Goal: Information Seeking & Learning: Learn about a topic

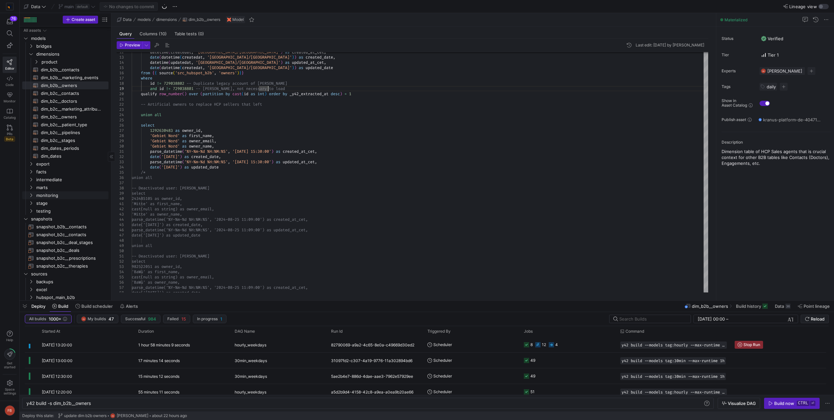
scroll to position [48, 0]
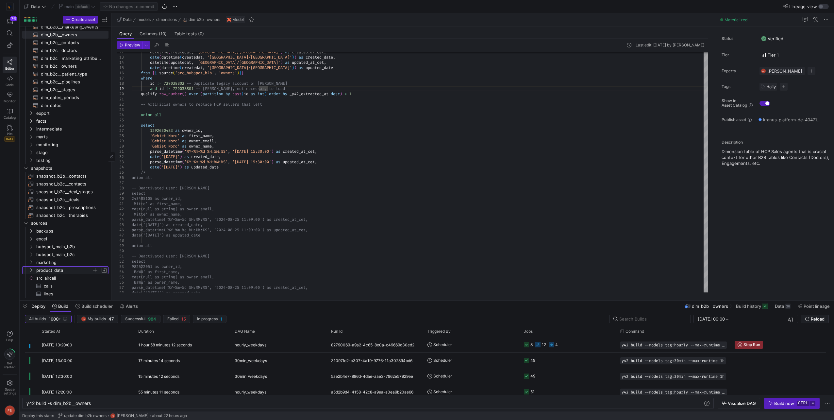
click at [63, 271] on span "product_data" at bounding box center [64, 270] width 56 height 8
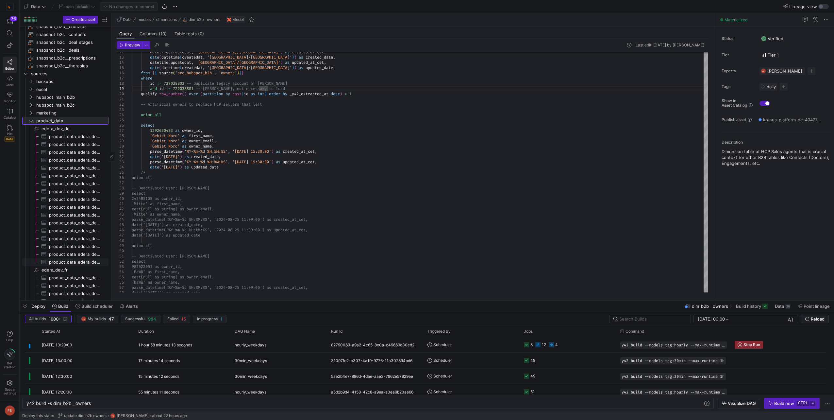
scroll to position [247, 0]
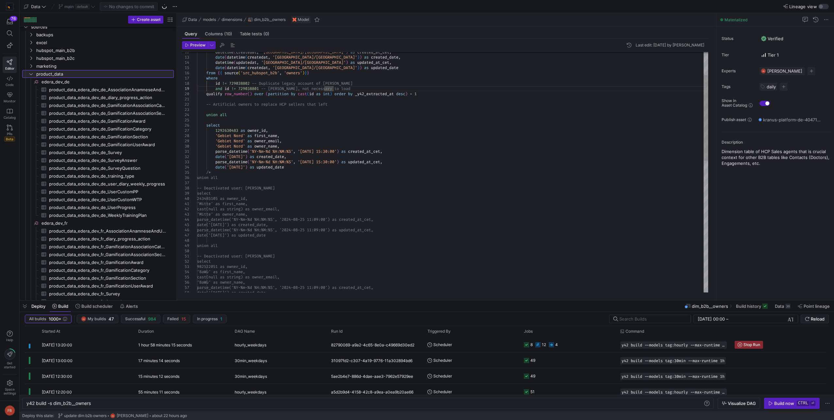
drag, startPoint x: 111, startPoint y: 201, endPoint x: 213, endPoint y: 206, distance: 101.8
click at [213, 206] on as-split "Create asset Drag here to set row groups Drag here to set column labels Group 1…" at bounding box center [427, 156] width 815 height 287
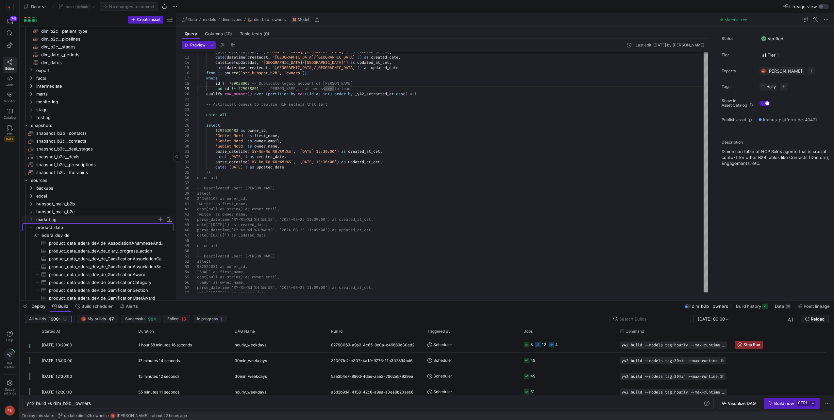
scroll to position [18, 0]
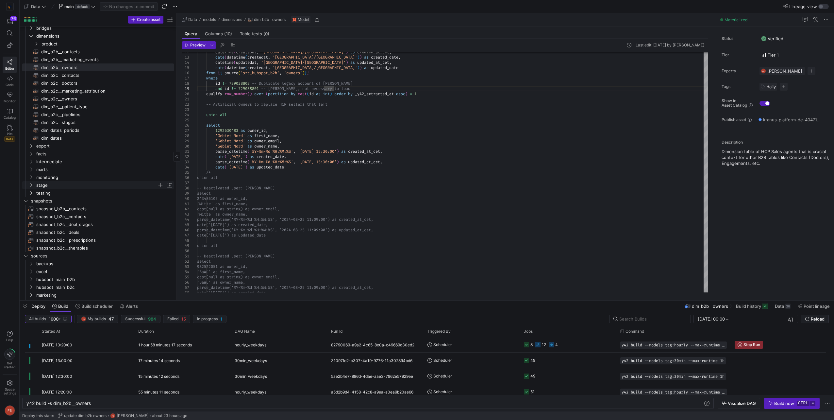
click at [56, 186] on span "stage" at bounding box center [96, 185] width 121 height 8
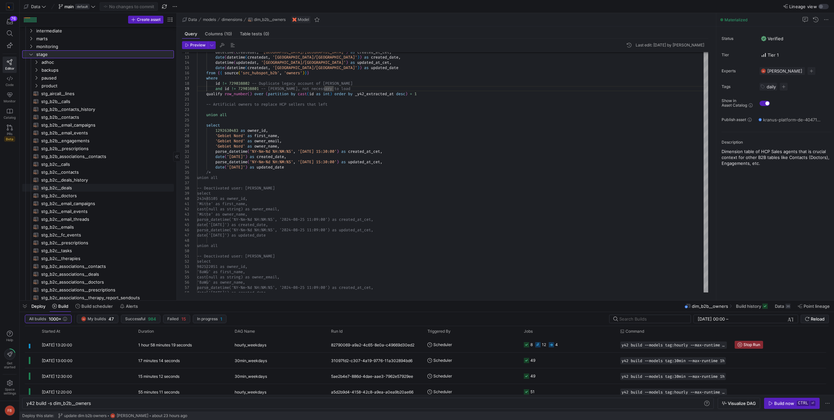
scroll to position [51, 0]
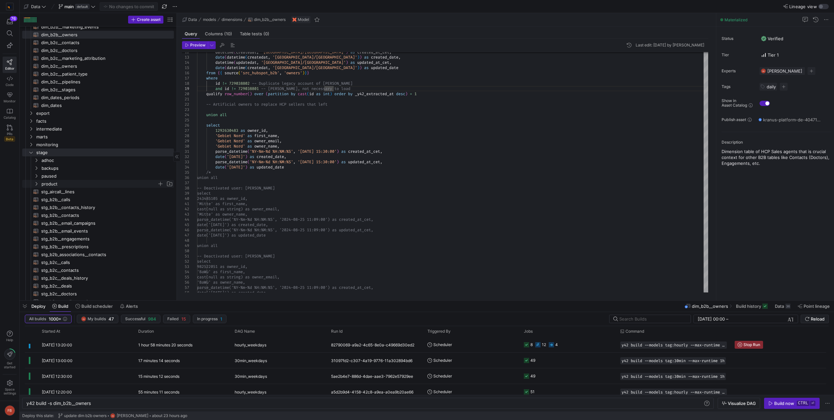
click at [64, 180] on span "product" at bounding box center [100, 184] width 116 height 8
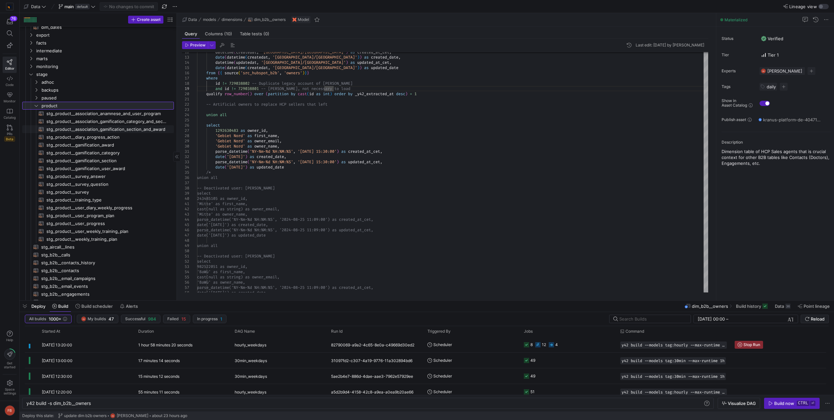
scroll to position [149, 0]
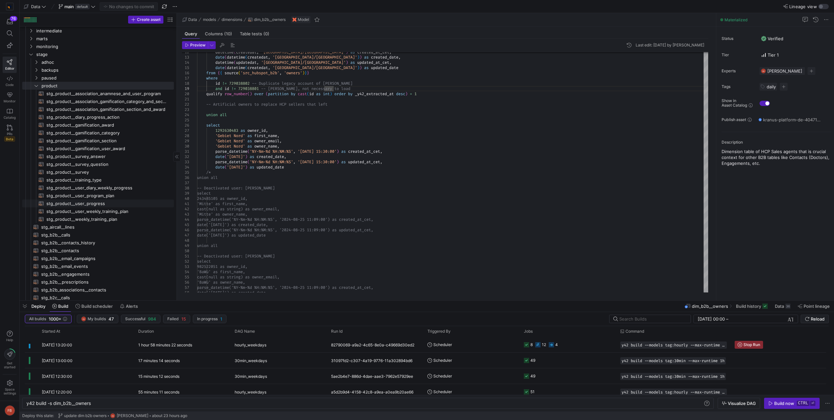
click at [121, 202] on span "stg_product__user_progress​​​​​​​​​​" at bounding box center [106, 204] width 120 height 8
type textarea "{{ config(materialized = 'table') }} with edera_dev_de as ( select *, 'Edera' a…"
type textarea "y42 build -s stg_product__user_progress"
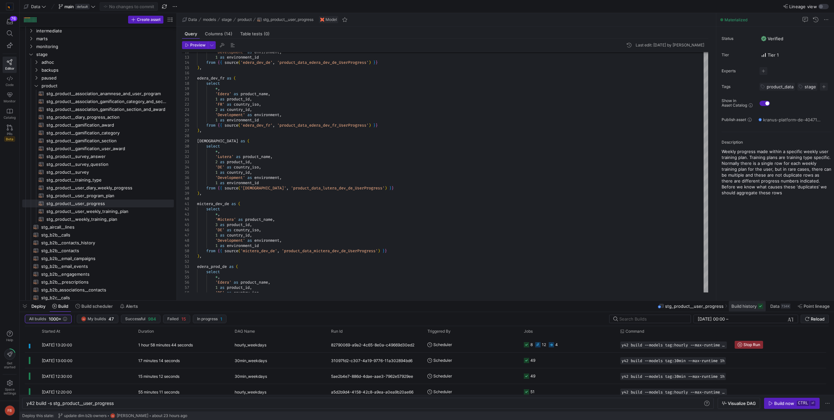
click at [741, 309] on span at bounding box center [747, 306] width 37 height 10
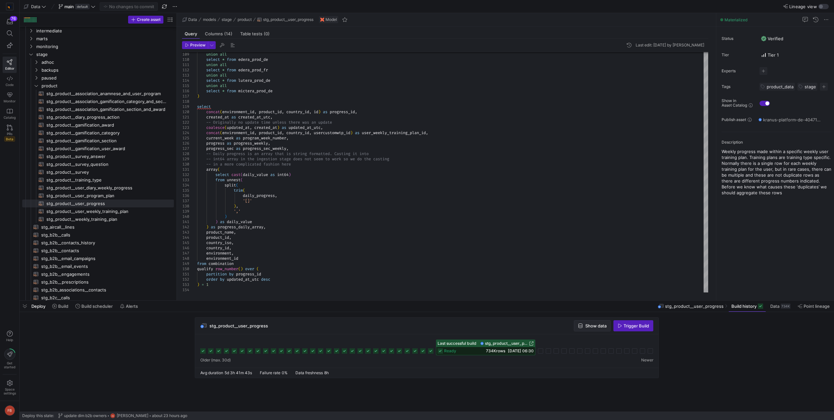
click at [583, 326] on span "Show data" at bounding box center [592, 325] width 28 height 5
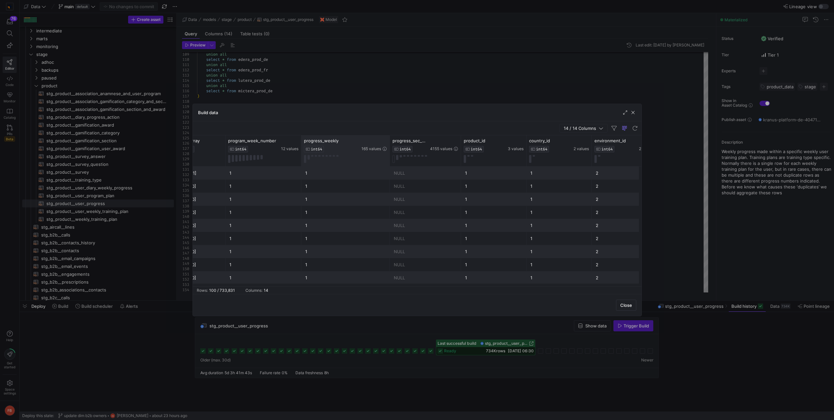
drag, startPoint x: 365, startPoint y: 150, endPoint x: 389, endPoint y: 151, distance: 23.2
click at [389, 151] on div at bounding box center [389, 150] width 3 height 31
drag, startPoint x: 460, startPoint y: 151, endPoint x: 496, endPoint y: 152, distance: 35.6
click at [496, 152] on div at bounding box center [495, 150] width 3 height 31
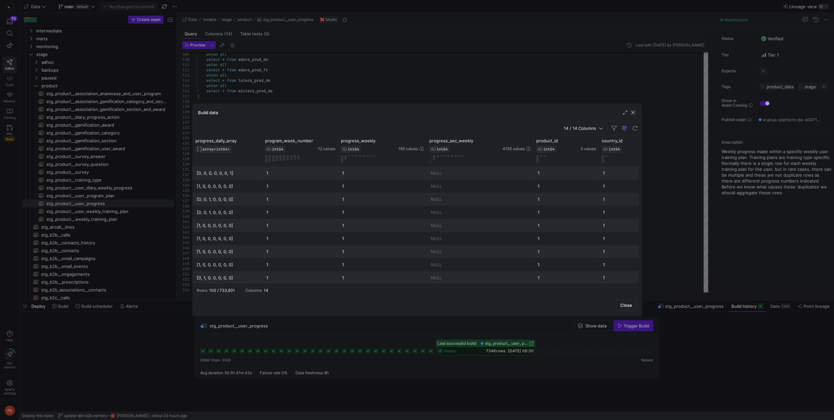
click at [632, 111] on span "button" at bounding box center [633, 112] width 7 height 7
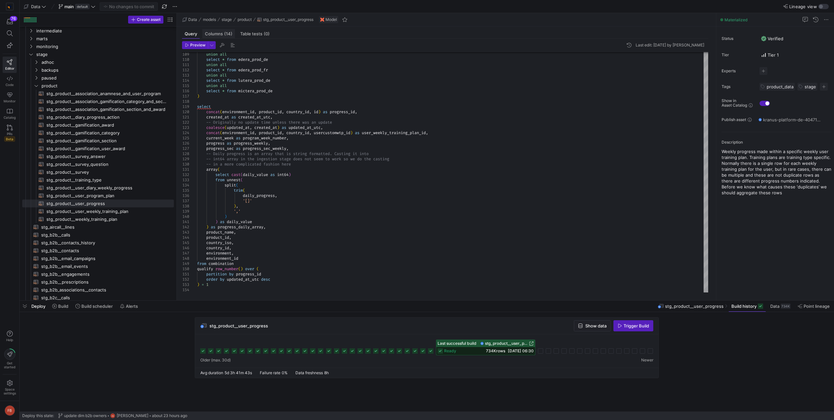
click at [222, 34] on span "Columns (14)" at bounding box center [218, 34] width 27 height 4
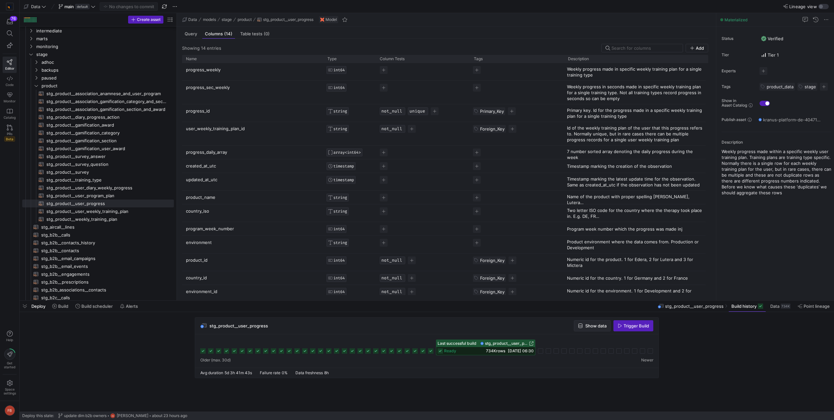
click at [599, 326] on span "Show data" at bounding box center [595, 325] width 21 height 5
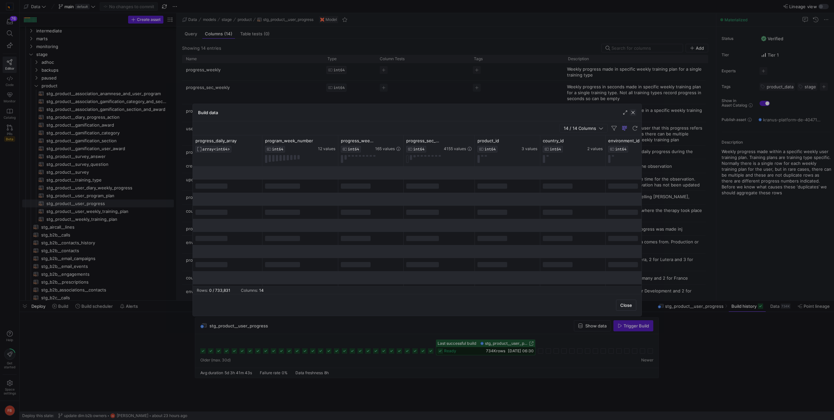
click at [633, 112] on span "button" at bounding box center [633, 112] width 7 height 7
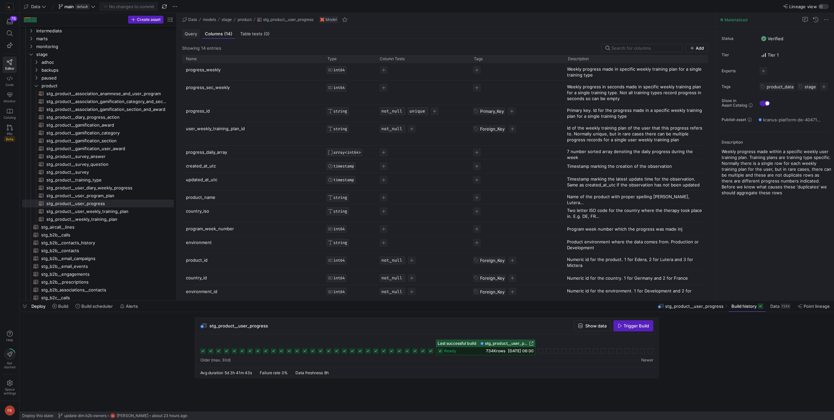
click at [188, 29] on div "Query" at bounding box center [191, 33] width 18 height 9
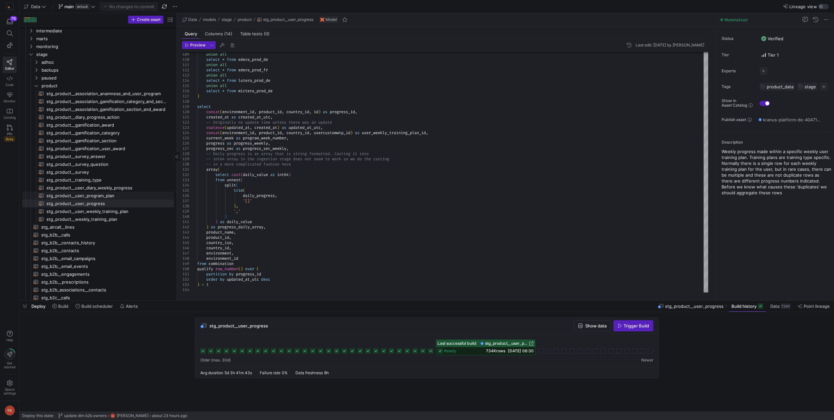
click at [131, 194] on span "stg_product__user_program_plan​​​​​​​​​​" at bounding box center [106, 196] width 120 height 8
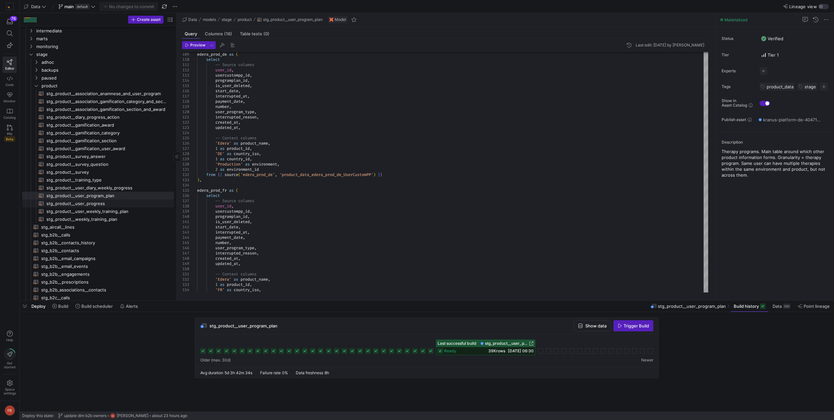
click at [103, 203] on span "stg_product__user_progress​​​​​​​​​​" at bounding box center [106, 204] width 120 height 8
type textarea "{{ config(materialized = 'table') }} with edera_dev_de as ( select *, 'Edera' a…"
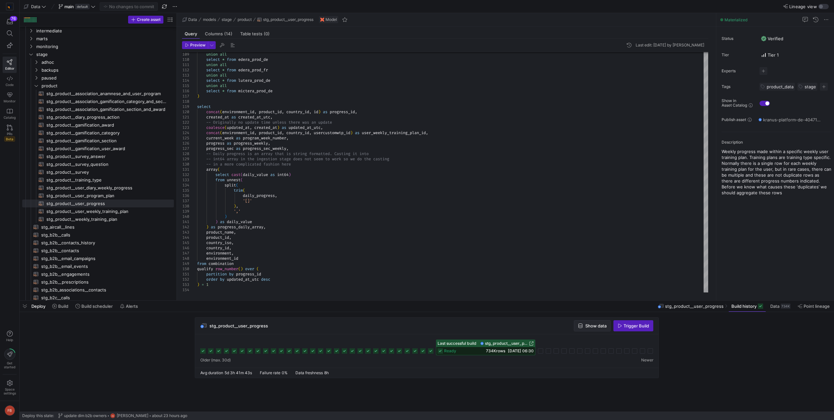
click at [594, 326] on span "Show data" at bounding box center [595, 325] width 21 height 5
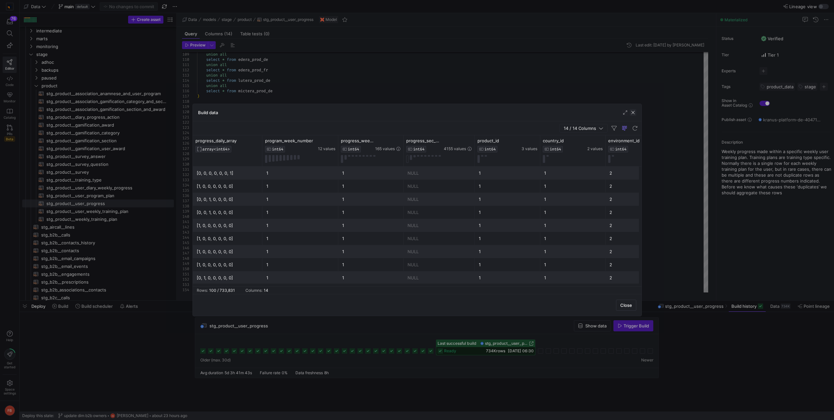
click at [636, 112] on span "button" at bounding box center [633, 112] width 7 height 7
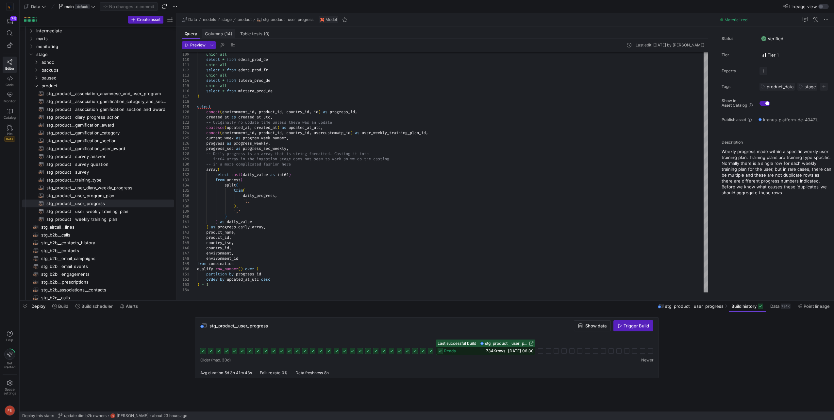
click at [212, 33] on span "Columns (14)" at bounding box center [218, 34] width 27 height 4
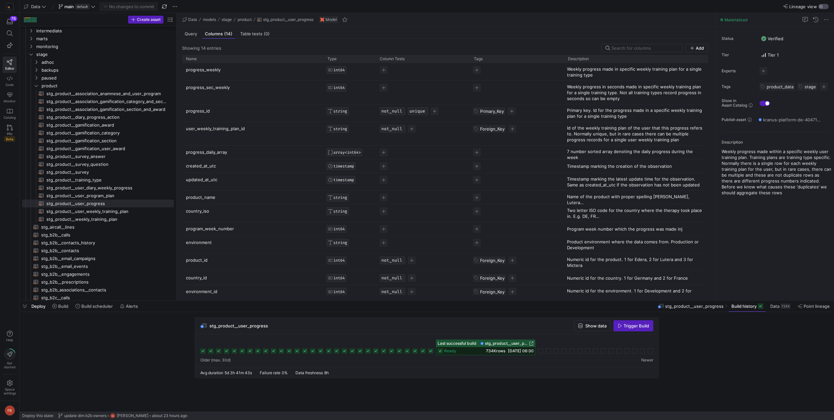
click at [826, 6] on div "button" at bounding box center [824, 6] width 10 height 5
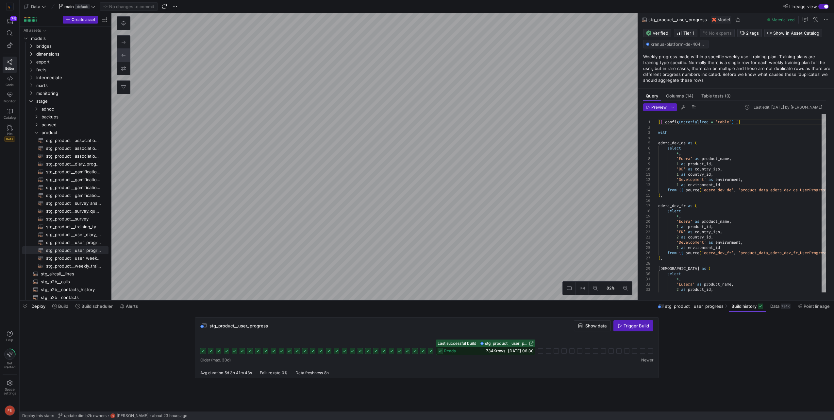
type textarea "{{ config(materialized = 'table') }} with stg_user_weekly_training_plan as ( se…"
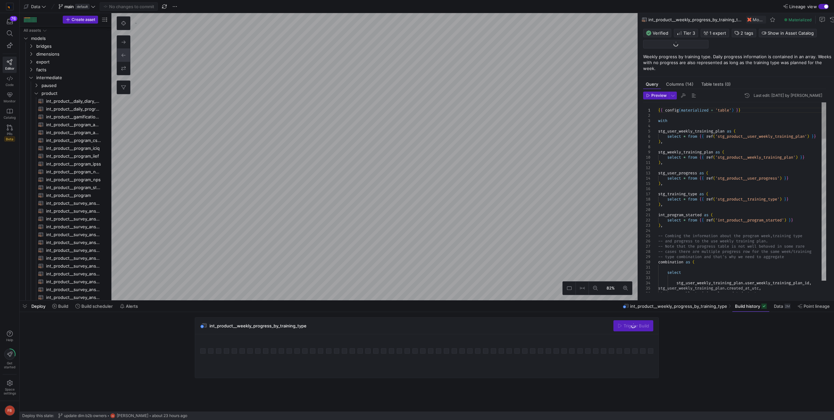
scroll to position [25, 0]
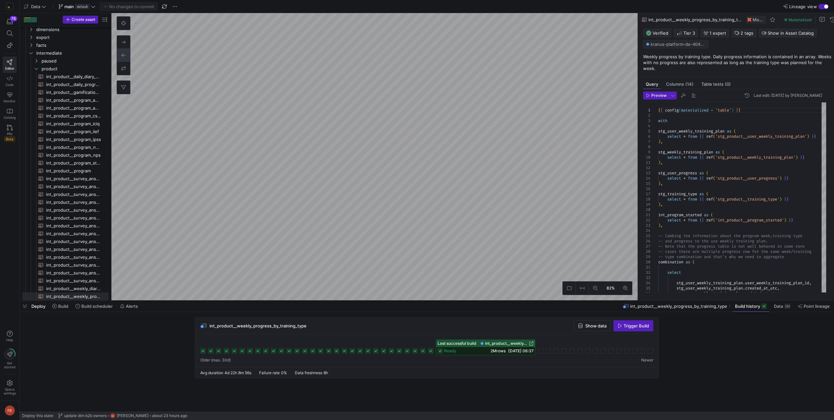
click at [823, 6] on div "button" at bounding box center [824, 6] width 10 height 5
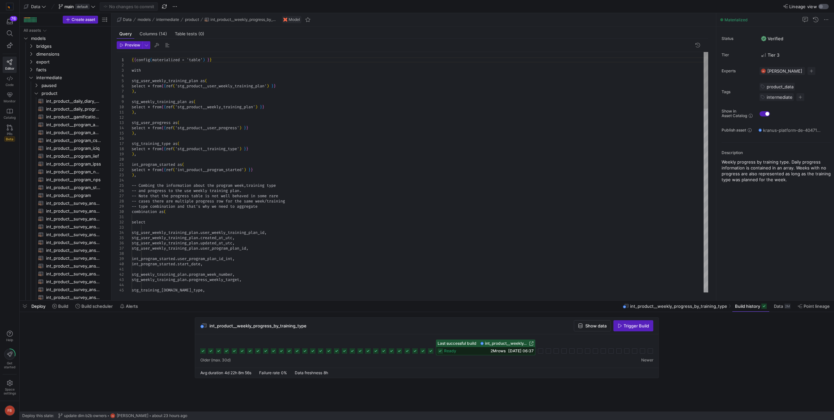
scroll to position [25, 0]
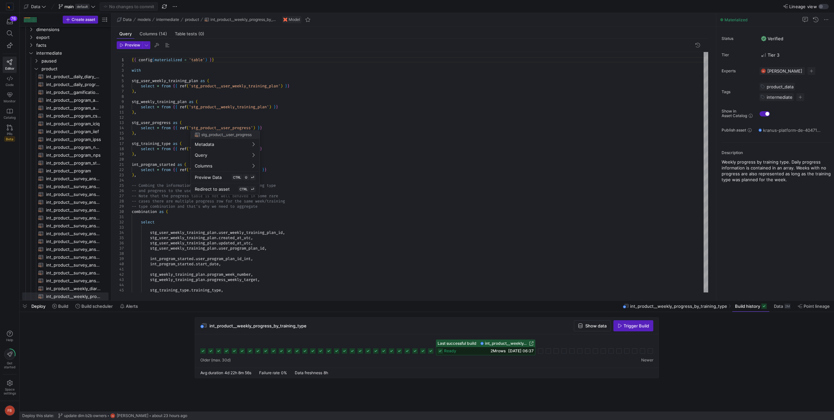
click at [110, 124] on div at bounding box center [417, 210] width 834 height 420
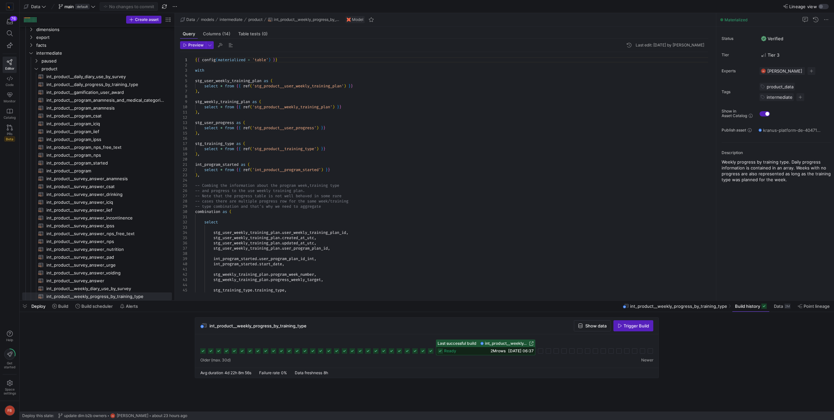
drag, startPoint x: 112, startPoint y: 125, endPoint x: 175, endPoint y: 130, distance: 63.6
click at [175, 130] on as-split "Create asset Drag here to set row groups Drag here to set column labels Group 1…" at bounding box center [427, 156] width 815 height 287
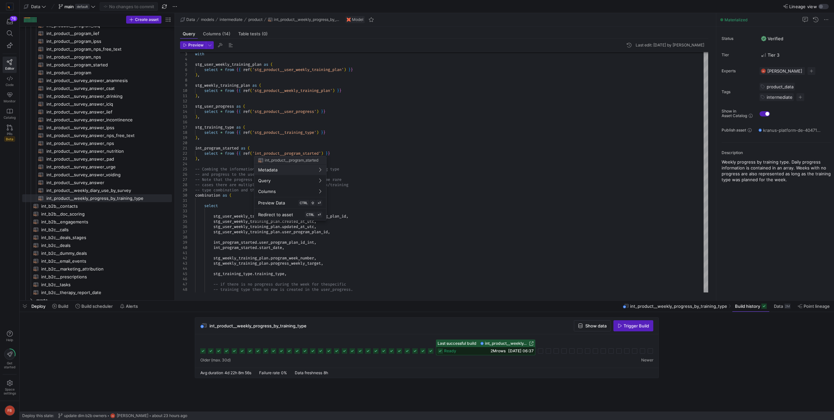
click at [438, 166] on div at bounding box center [417, 210] width 834 height 420
type textarea "int_program_started as ( select * from {{ ref('int_product__program_started') }…"
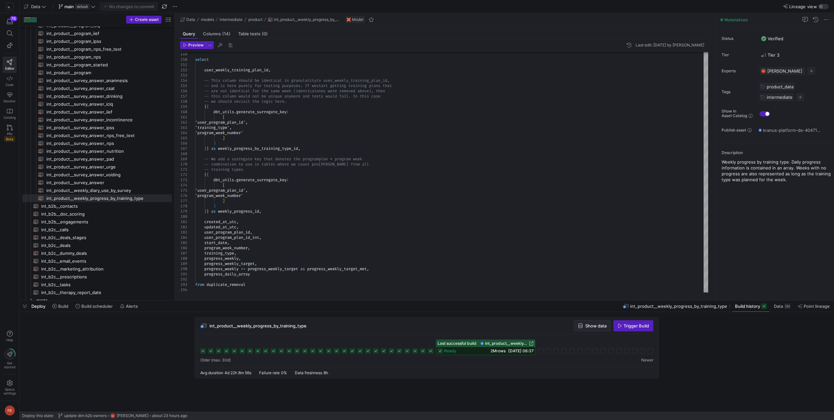
click at [599, 326] on span "Show data" at bounding box center [595, 325] width 21 height 5
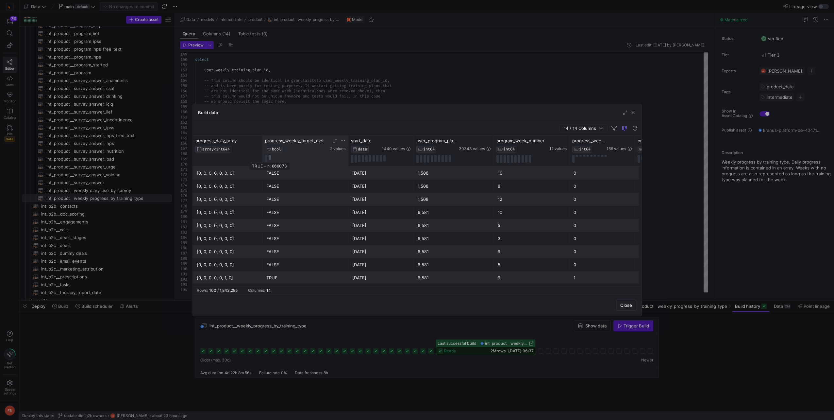
click at [270, 157] on button at bounding box center [270, 157] width 2 height 5
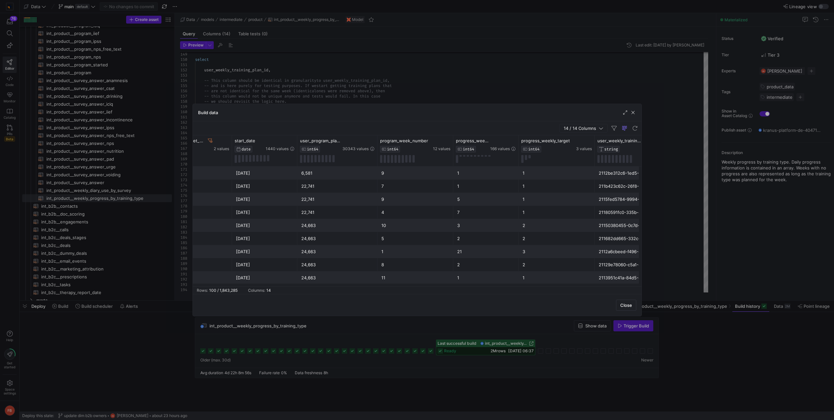
scroll to position [0, 127]
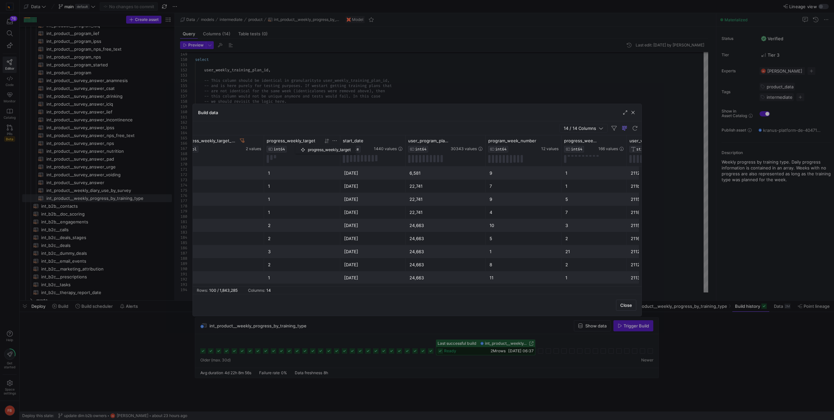
drag, startPoint x: 578, startPoint y: 149, endPoint x: 297, endPoint y: 144, distance: 281.2
click at [297, 144] on div "progress_weekly_target INT64" at bounding box center [294, 145] width 54 height 14
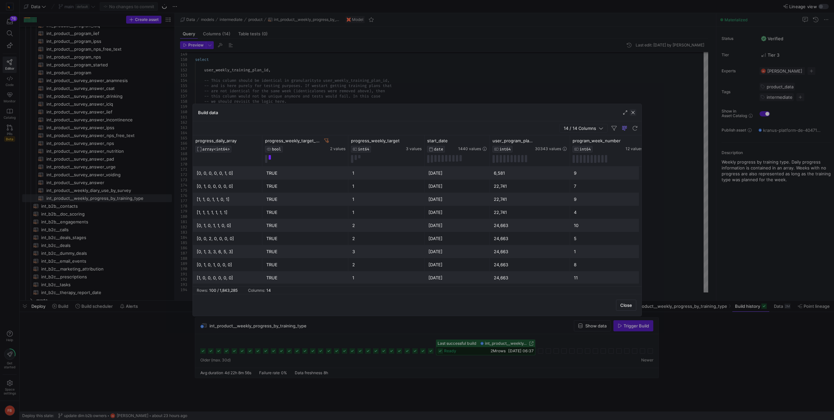
click at [634, 109] on span "button" at bounding box center [633, 112] width 7 height 7
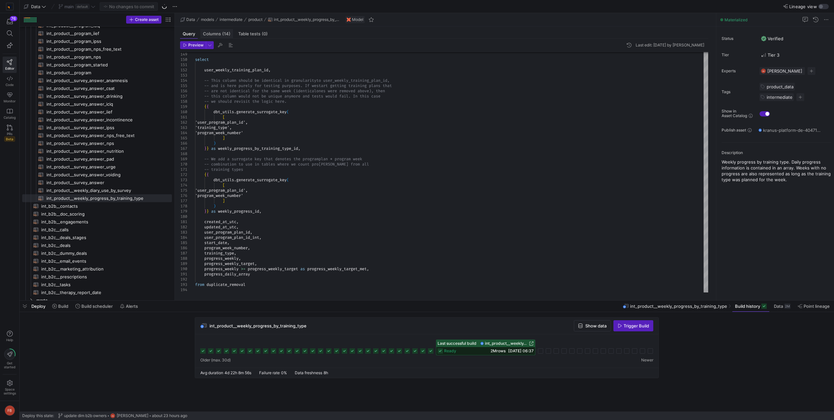
click at [205, 33] on span "Columns (14)" at bounding box center [216, 34] width 27 height 4
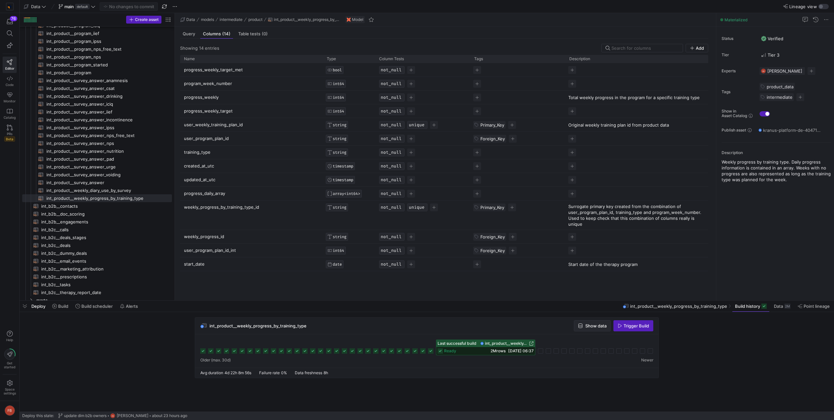
click at [587, 327] on span "Show data" at bounding box center [595, 325] width 21 height 5
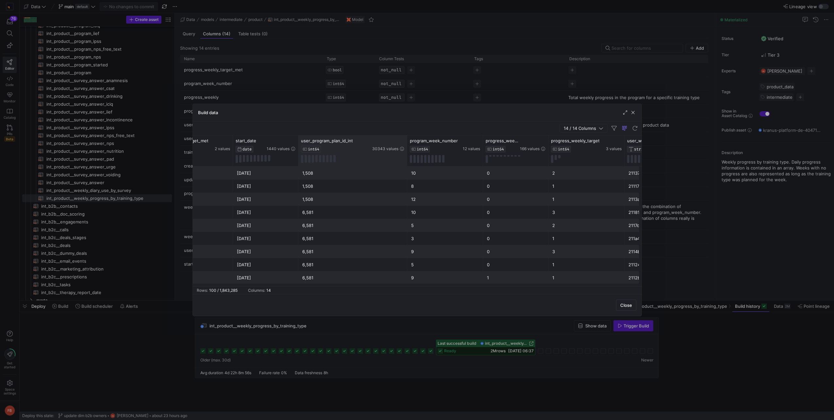
drag, startPoint x: 377, startPoint y: 157, endPoint x: 405, endPoint y: 162, distance: 28.0
click at [406, 162] on div at bounding box center [407, 150] width 3 height 31
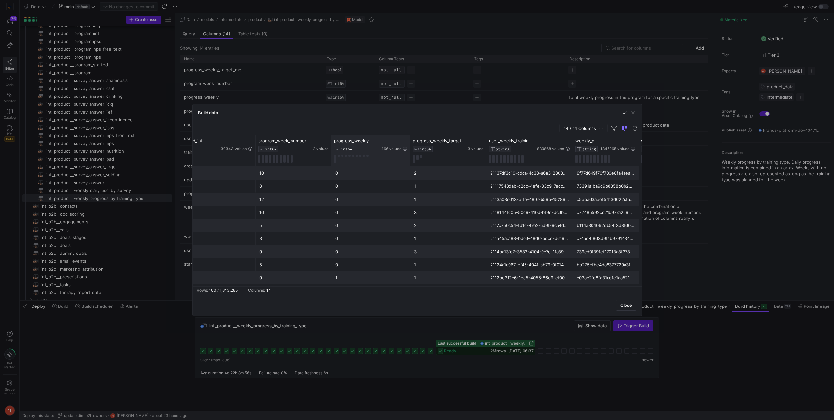
drag, startPoint x: 396, startPoint y: 154, endPoint x: 409, endPoint y: 155, distance: 13.1
click at [409, 155] on div at bounding box center [410, 150] width 3 height 31
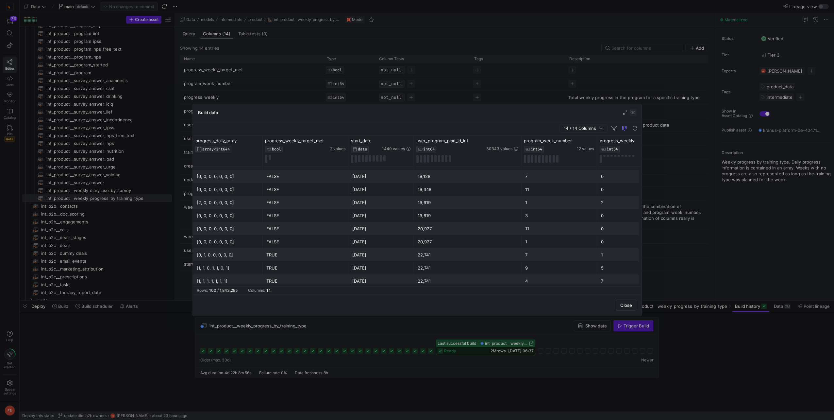
click at [632, 115] on span "button" at bounding box center [633, 112] width 7 height 7
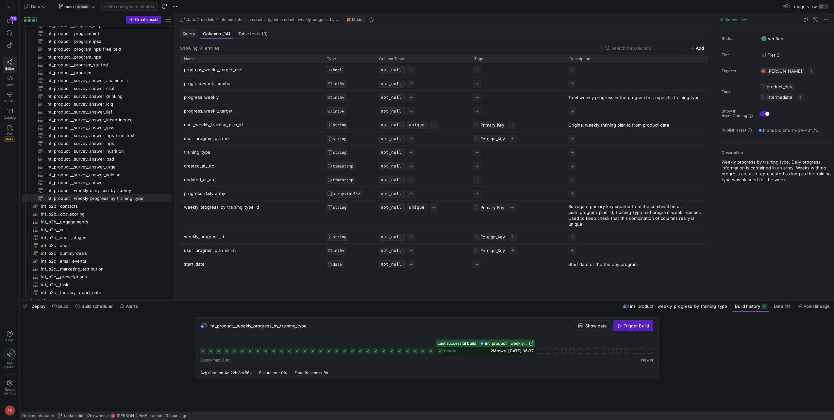
click at [190, 32] on span "Query" at bounding box center [189, 34] width 12 height 4
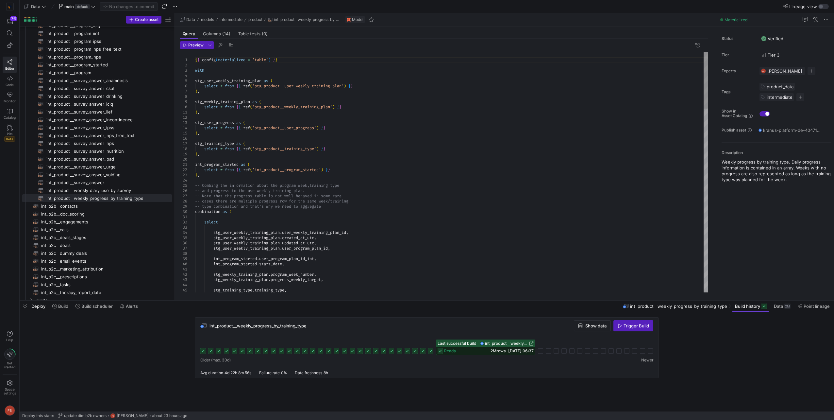
type textarea "int_program_started as ( select * from {{ ref('int_product__program_started') }…"
type textarea "start"
type textarea "select stg_user_weekly_training_plan.user_weekly_training_plan_id, stg_user_wee…"
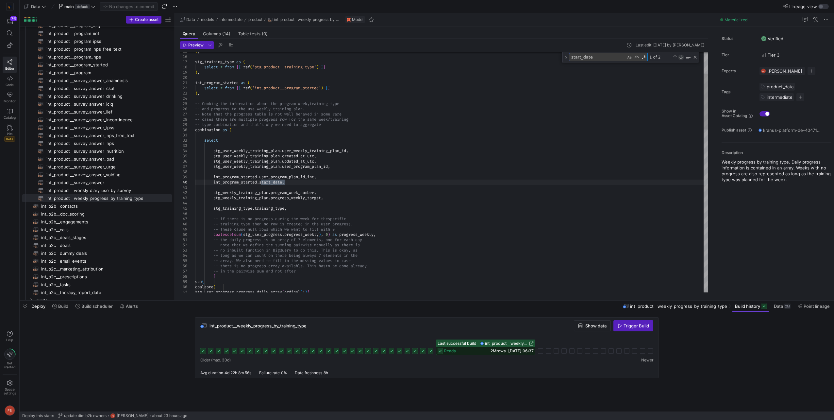
type textarea "start_date"
click at [683, 58] on div "Next Match (Enter)" at bounding box center [681, 57] width 5 height 5
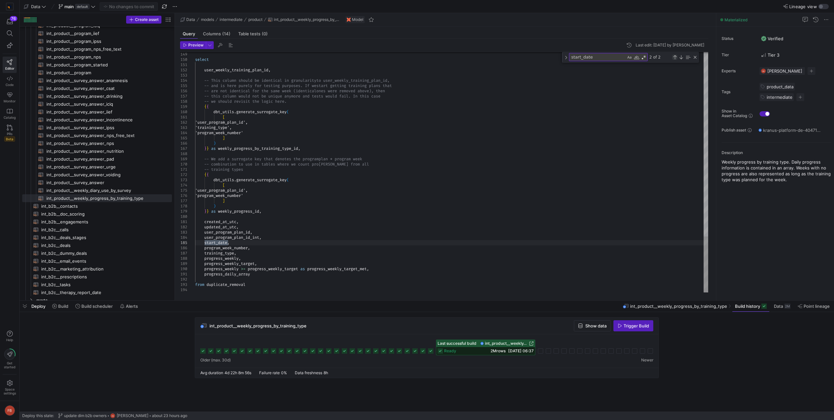
click at [673, 58] on div "Previous Match (Shift+Enter)" at bounding box center [674, 57] width 5 height 5
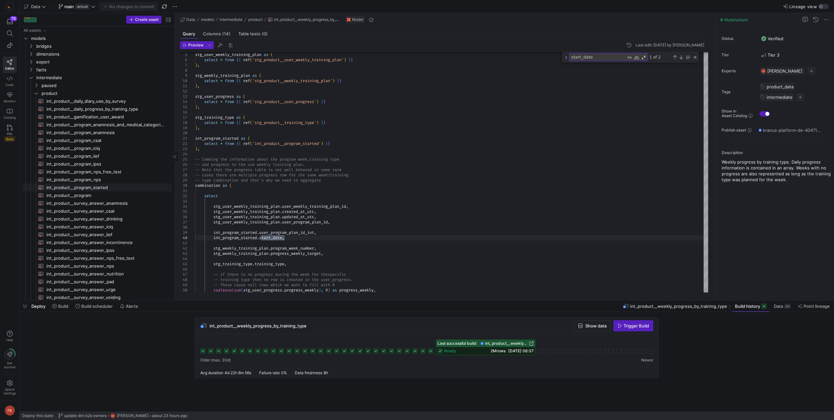
click at [109, 189] on span "int_product__program_started​​​​​​​​​​" at bounding box center [105, 188] width 118 height 8
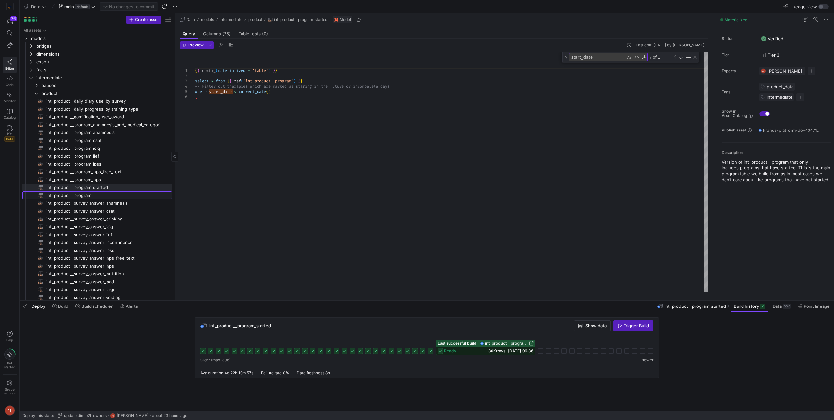
click at [107, 193] on span "int_product__program​​​​​​​​​​" at bounding box center [105, 196] width 118 height 8
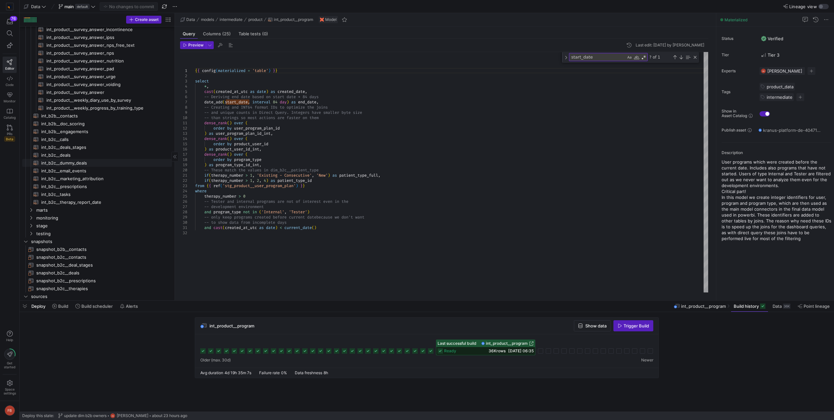
scroll to position [283, 0]
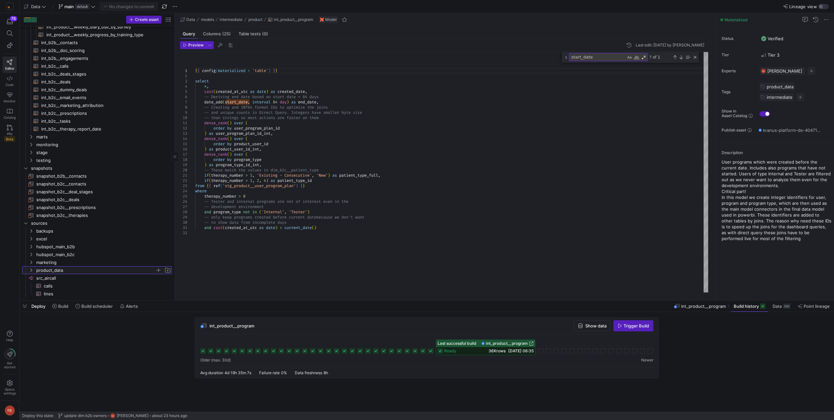
click at [77, 267] on span "product_data" at bounding box center [95, 270] width 119 height 8
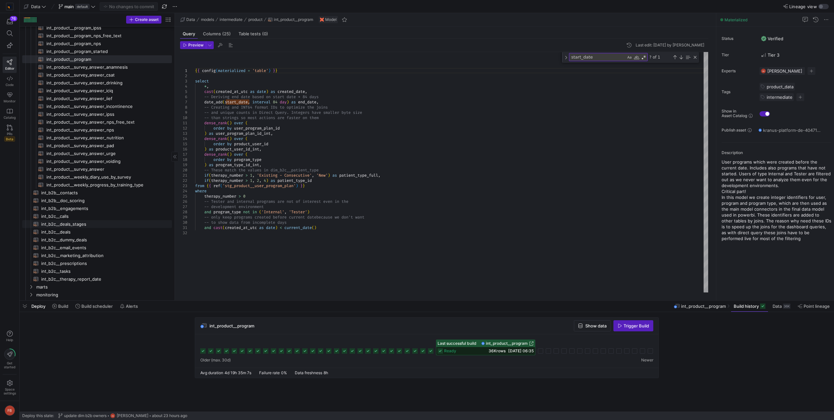
scroll to position [188, 0]
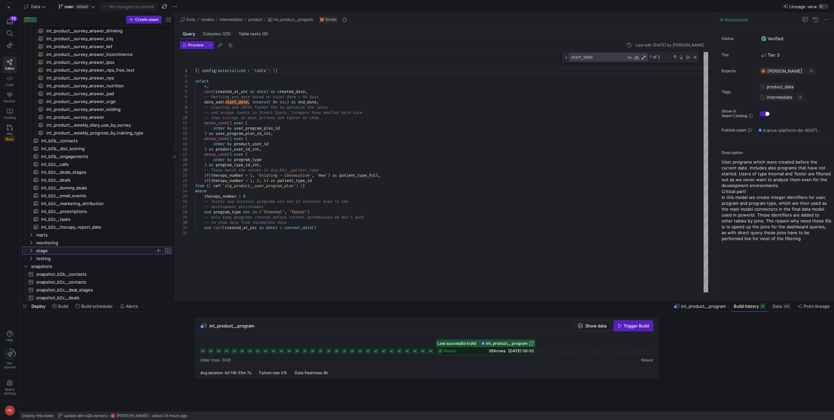
click at [76, 252] on span "stage" at bounding box center [95, 251] width 119 height 8
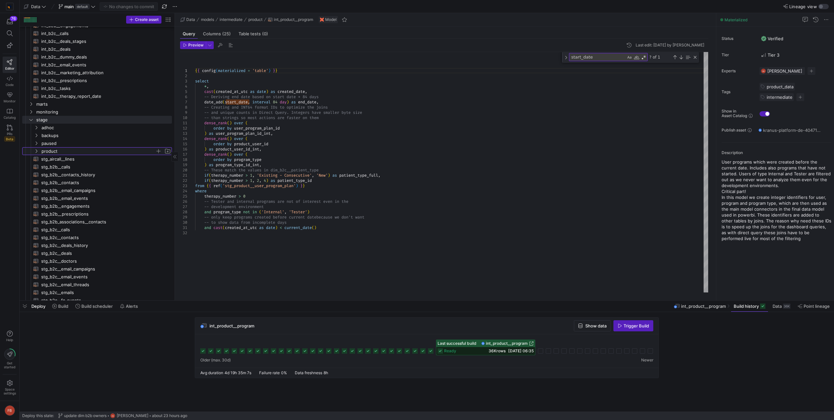
click at [65, 151] on span "product" at bounding box center [99, 151] width 114 height 8
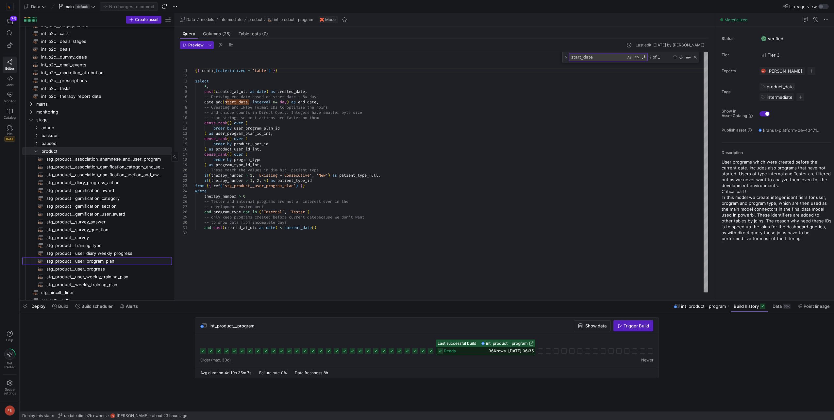
click at [106, 260] on span "stg_product__user_program_plan​​​​​​​​​​" at bounding box center [105, 261] width 118 height 8
type textarea "{{ config(materialized = 'table') }} with edera_dev_de as ( select -- Source co…"
